Goal: Task Accomplishment & Management: Use online tool/utility

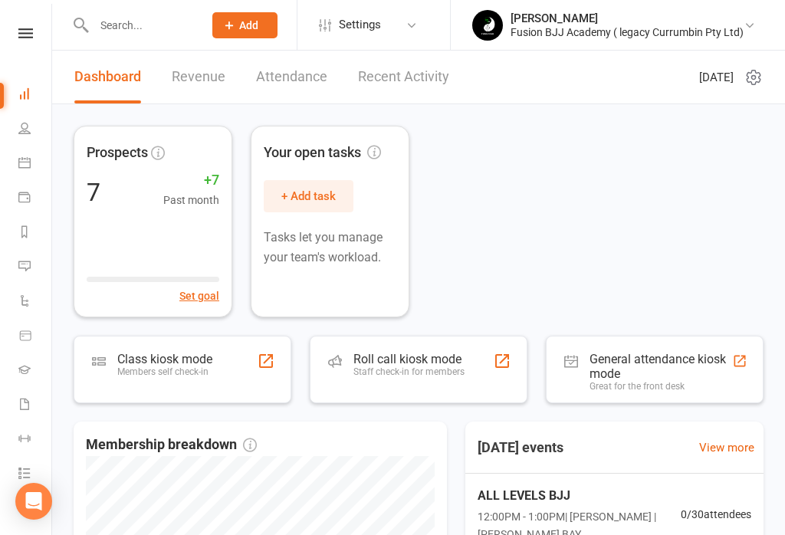
click at [629, 365] on div "General attendance kiosk mode" at bounding box center [661, 366] width 143 height 29
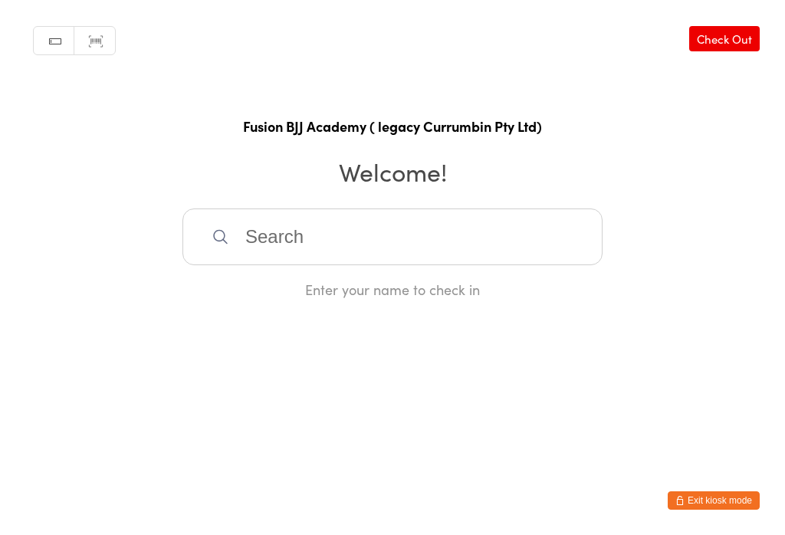
click at [343, 238] on input "search" at bounding box center [392, 237] width 420 height 57
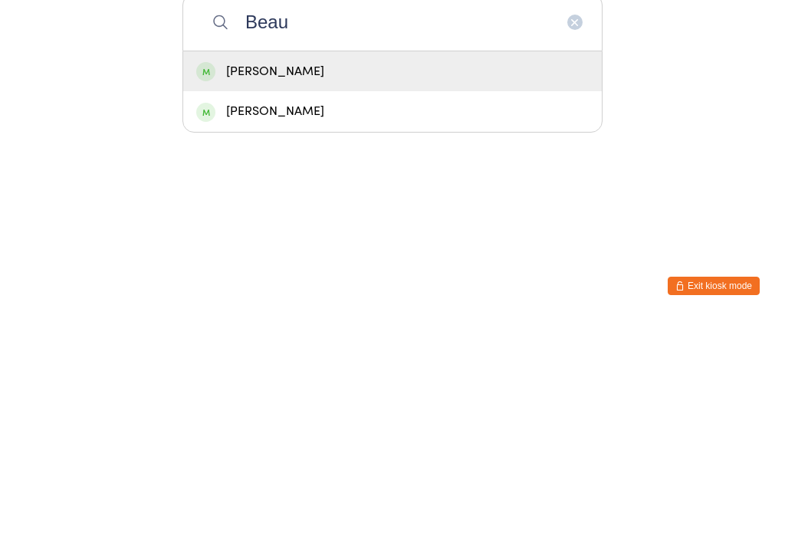
type input "Beau"
click at [292, 276] on div "Beau Whitehouse" at bounding box center [392, 286] width 392 height 21
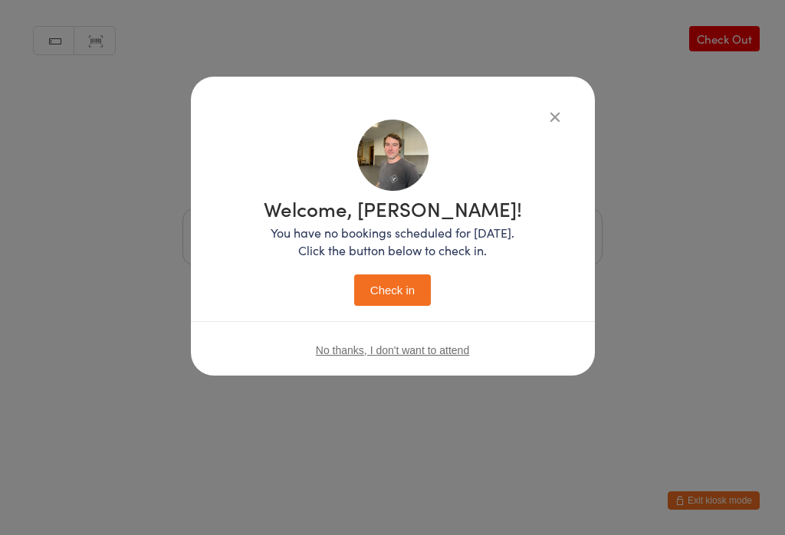
click at [392, 292] on button "Check in" at bounding box center [392, 289] width 77 height 31
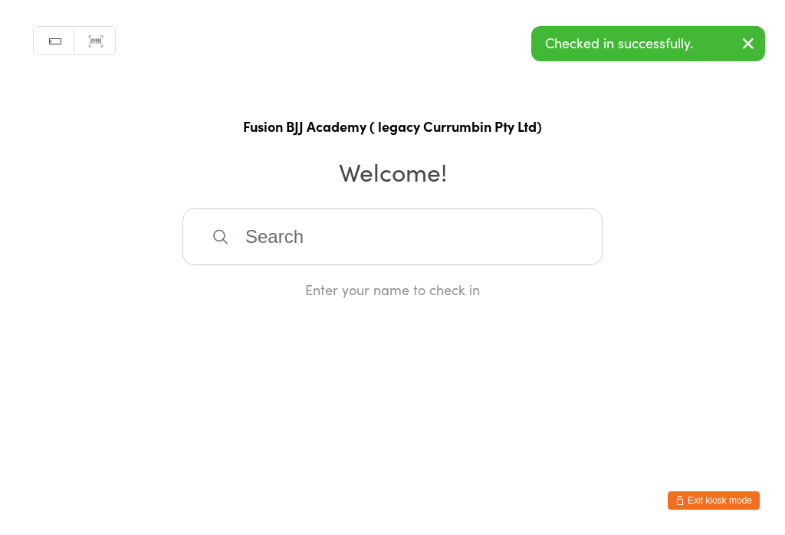
click at [329, 220] on input "search" at bounding box center [392, 237] width 420 height 57
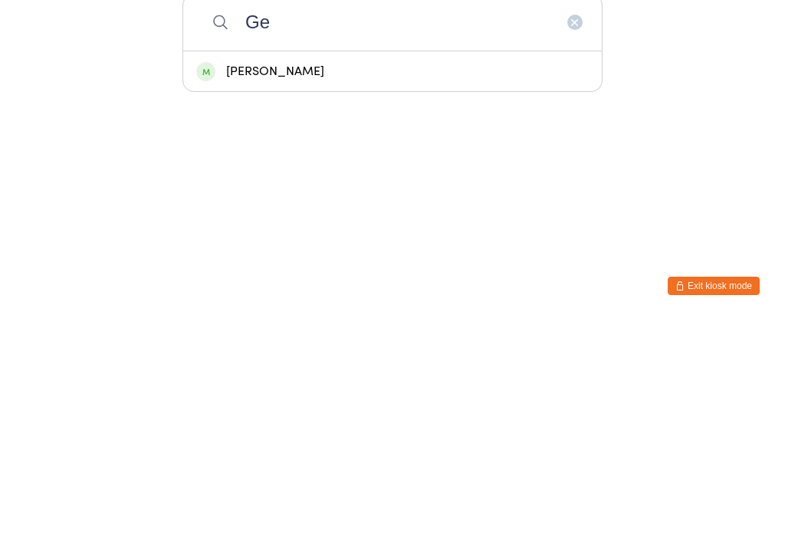
type input "G"
click at [503, 142] on html "You have now entered Kiosk Mode. Members will be able to check themselves in us…" at bounding box center [392, 267] width 785 height 535
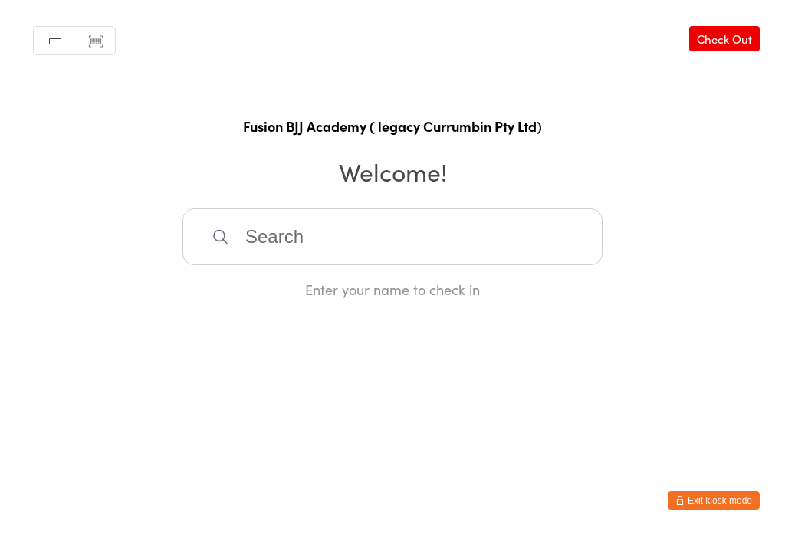
click at [259, 228] on input "search" at bounding box center [392, 237] width 420 height 57
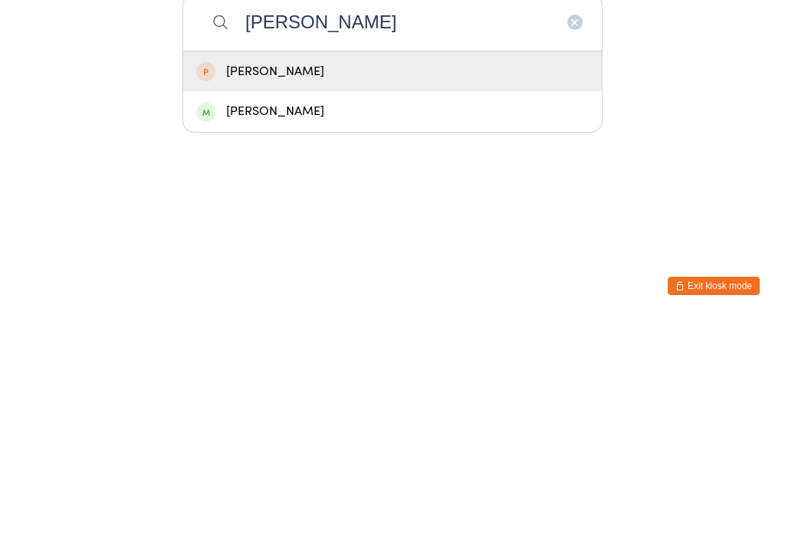
type input "Tim"
click at [277, 316] on div "Tim Rockett" at bounding box center [392, 326] width 392 height 21
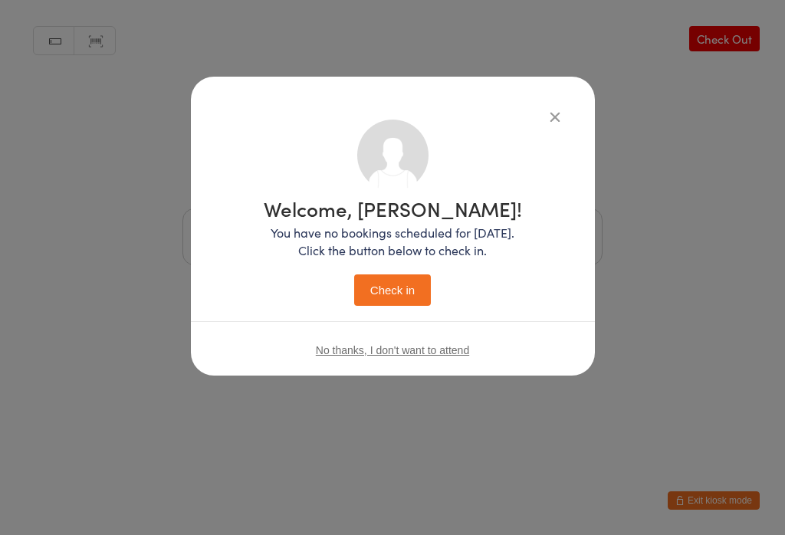
click at [387, 280] on button "Check in" at bounding box center [392, 289] width 77 height 31
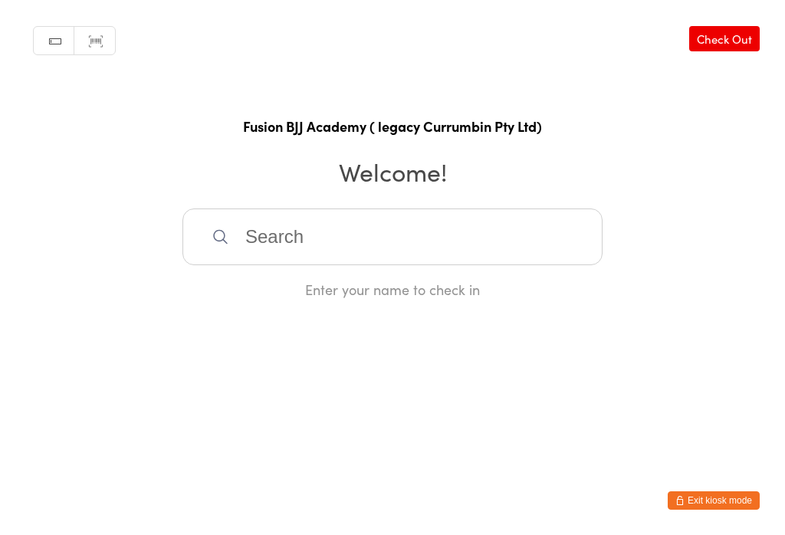
click at [332, 225] on input "search" at bounding box center [392, 237] width 420 height 57
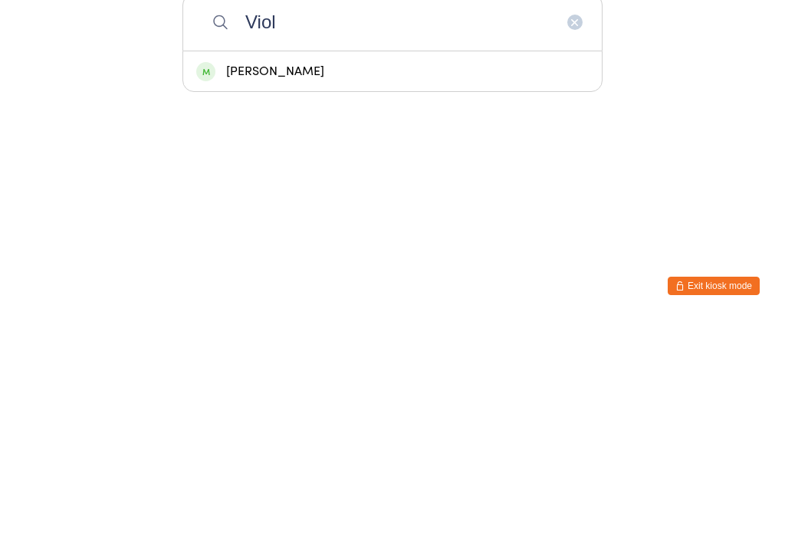
type input "Viol"
click at [301, 276] on div "Violetta Shmatkova" at bounding box center [392, 286] width 392 height 21
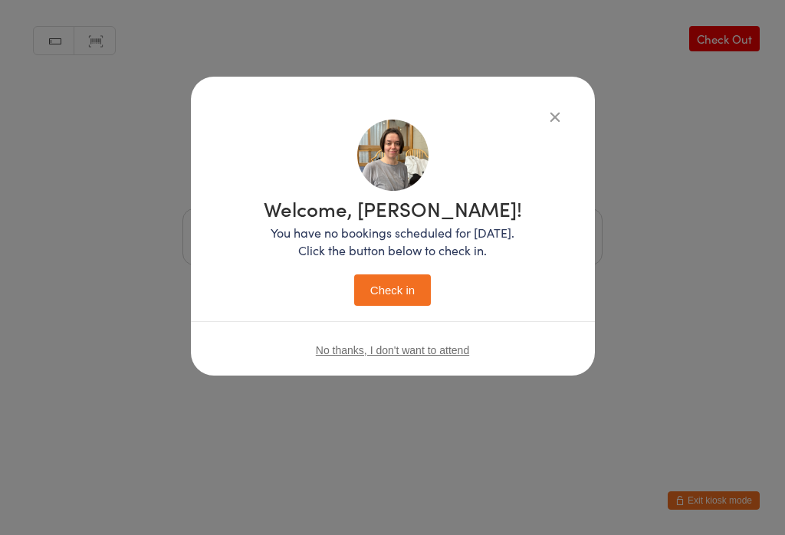
click at [407, 293] on button "Check in" at bounding box center [392, 289] width 77 height 31
